Goal: Go to known website: Access a specific website the user already knows

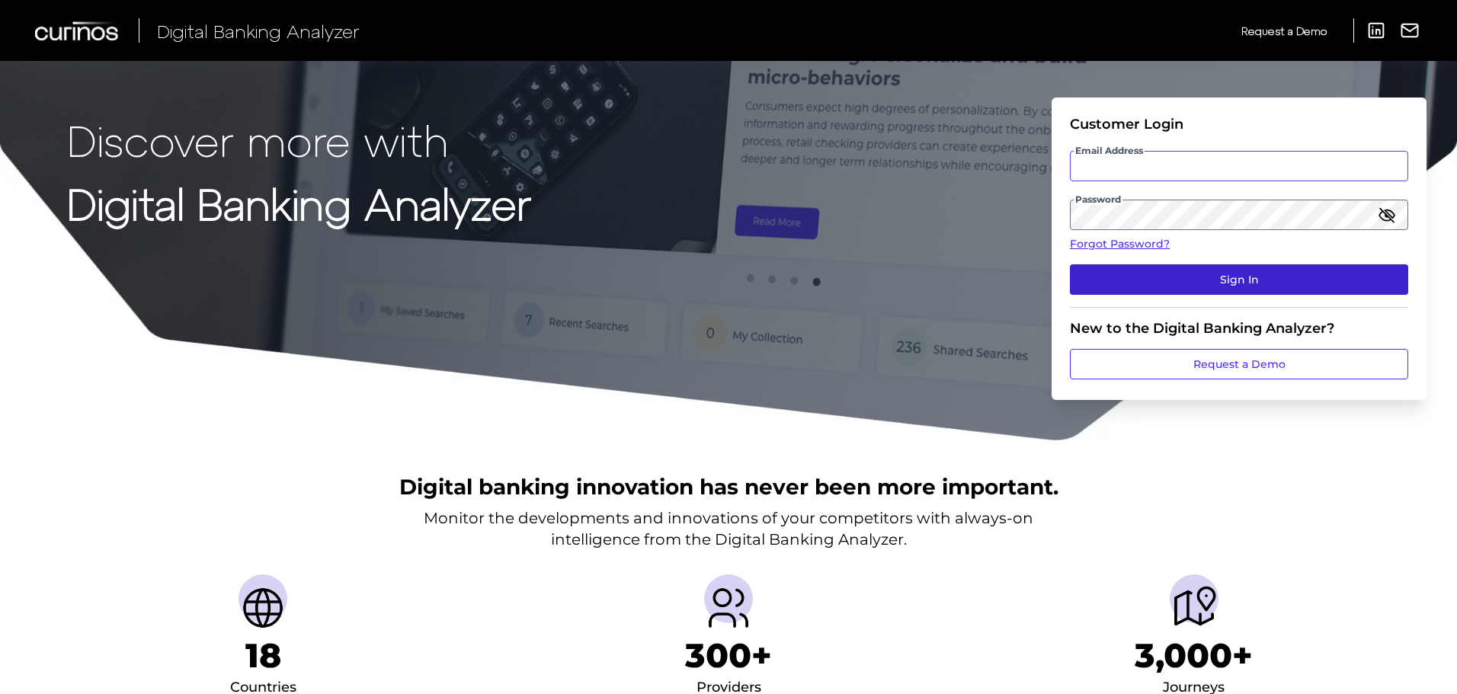
type input "[PERSON_NAME][EMAIL_ADDRESS][DOMAIN_NAME]"
click at [1243, 286] on button "Sign In" at bounding box center [1239, 279] width 338 height 30
